Goal: Information Seeking & Learning: Learn about a topic

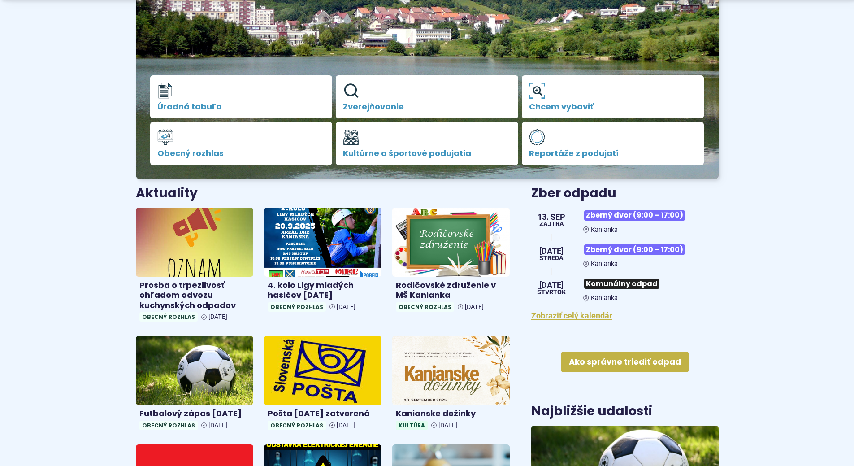
scroll to position [179, 0]
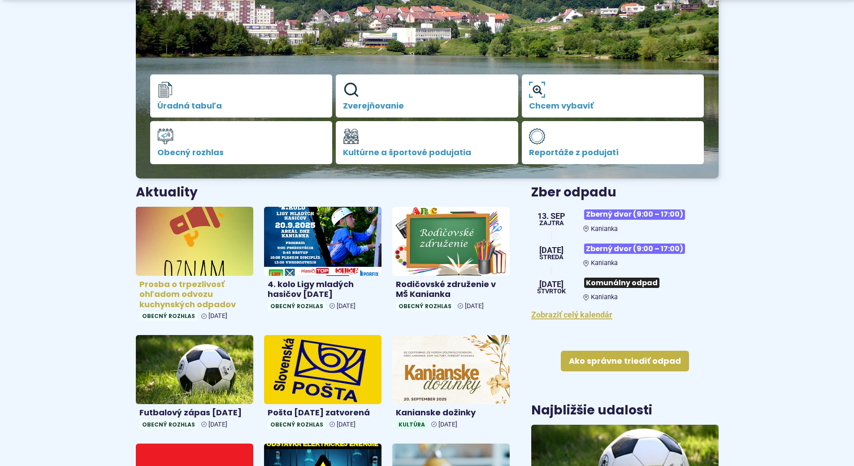
click at [171, 307] on h4 "Prosba o trpezlivosť ohľadom odvozu kuchynských odpadov" at bounding box center [194, 294] width 110 height 30
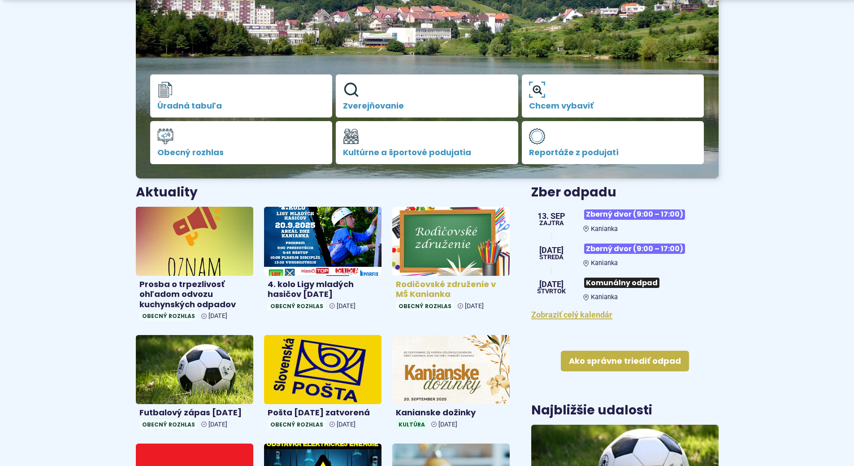
click at [435, 296] on h4 "Rodičovské združenie v MŠ Kanianka" at bounding box center [451, 289] width 110 height 20
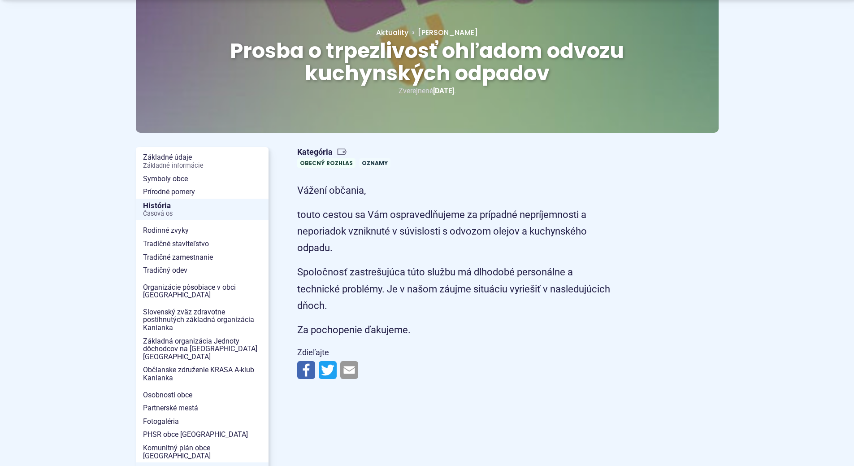
scroll to position [134, 0]
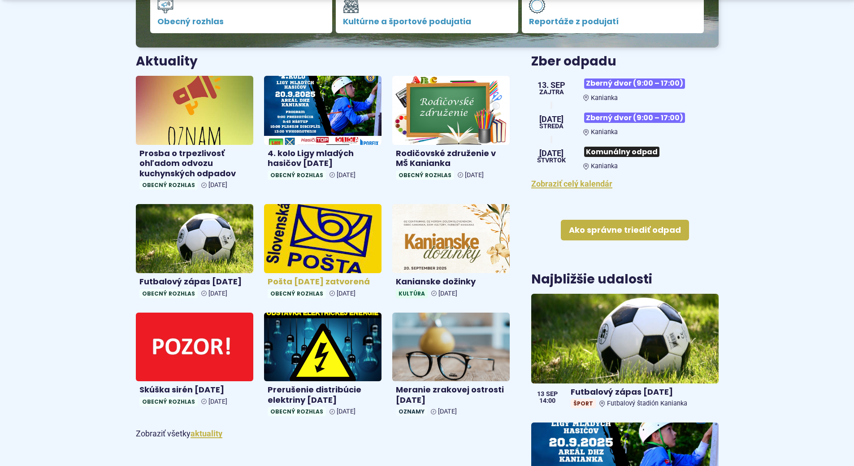
scroll to position [314, 0]
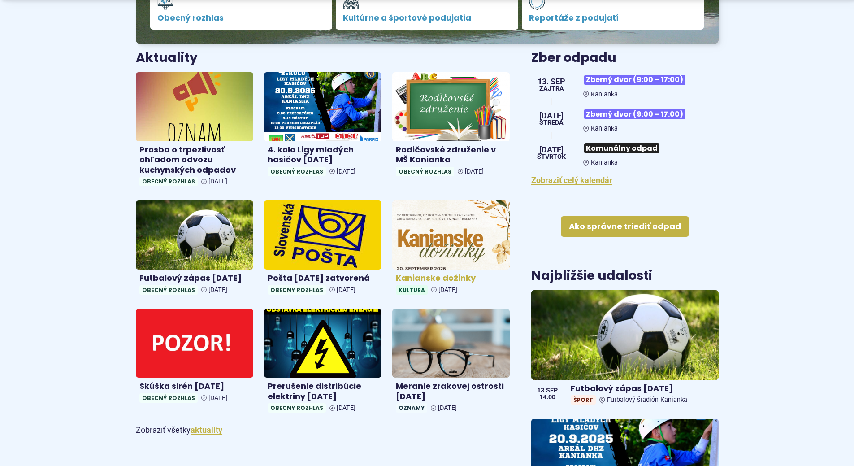
click at [481, 240] on img at bounding box center [450, 234] width 135 height 79
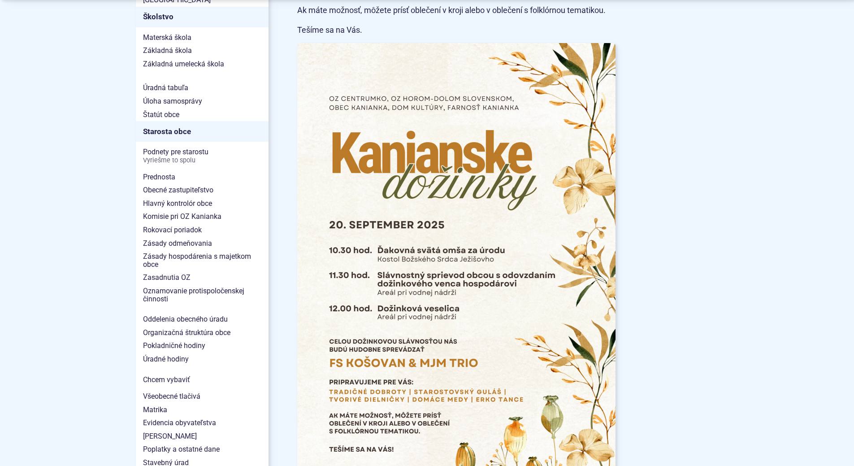
scroll to position [538, 0]
